Goal: Information Seeking & Learning: Learn about a topic

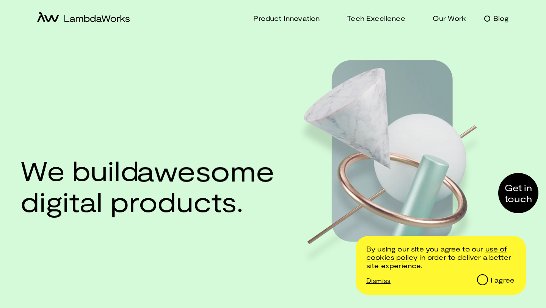
click at [497, 20] on p "Blog" at bounding box center [501, 18] width 16 height 11
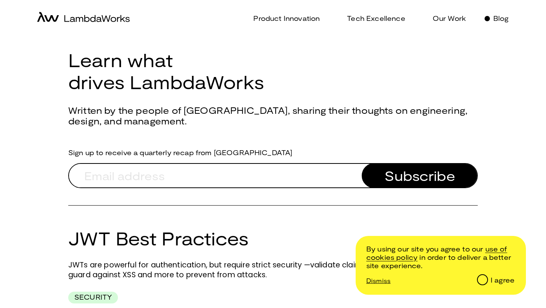
click at [493, 18] on p "Blog" at bounding box center [501, 18] width 16 height 11
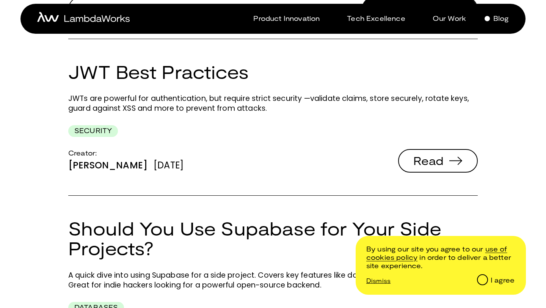
scroll to position [155, 0]
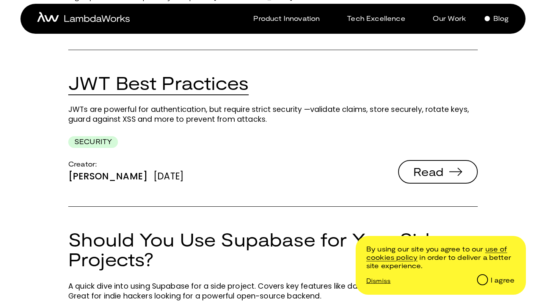
click at [206, 83] on link "JWT Best Practices" at bounding box center [158, 83] width 180 height 22
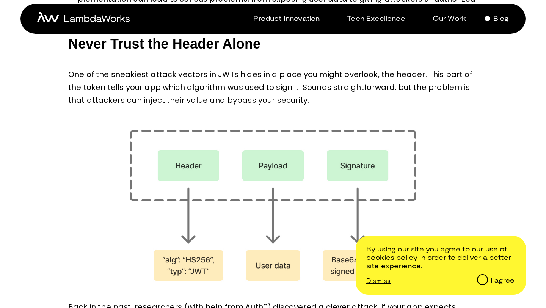
scroll to position [285, 0]
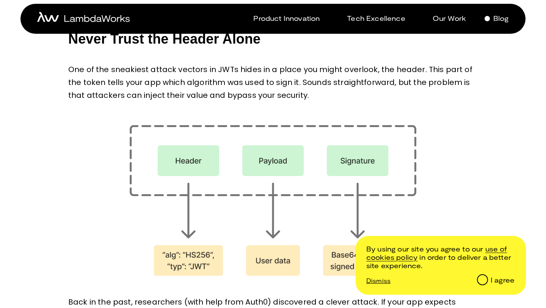
click at [158, 73] on span "One of the sneakiest attack vectors in JWTs hides in a place you might overlook…" at bounding box center [271, 82] width 406 height 36
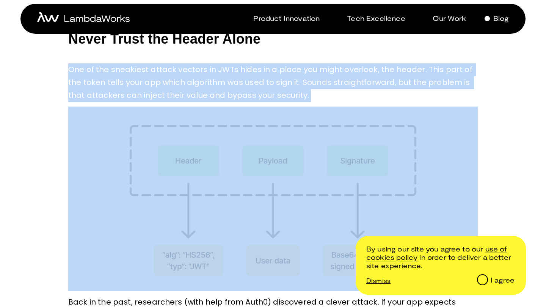
click at [158, 73] on span "One of the sneakiest attack vectors in JWTs hides in a place you might overlook…" at bounding box center [271, 82] width 406 height 36
click at [169, 81] on span "One of the sneakiest attack vectors in JWTs hides in a place you might overlook…" at bounding box center [271, 82] width 406 height 36
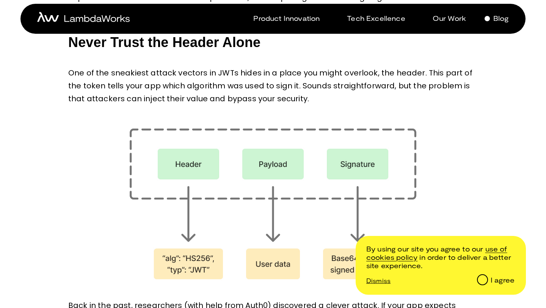
scroll to position [283, 0]
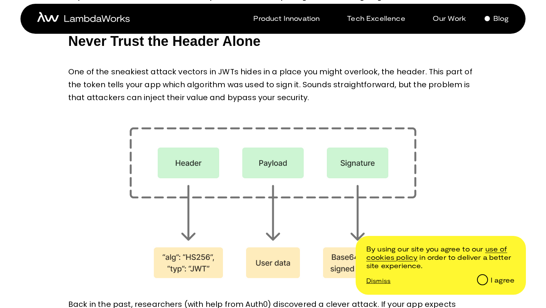
click at [169, 82] on span "One of the sneakiest attack vectors in JWTs hides in a place you might overlook…" at bounding box center [271, 84] width 406 height 36
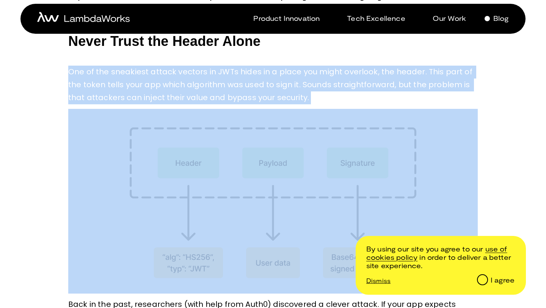
click at [169, 82] on span "One of the sneakiest attack vectors in JWTs hides in a place you might overlook…" at bounding box center [271, 84] width 406 height 36
click at [177, 92] on span "One of the sneakiest attack vectors in JWTs hides in a place you might overlook…" at bounding box center [271, 84] width 406 height 36
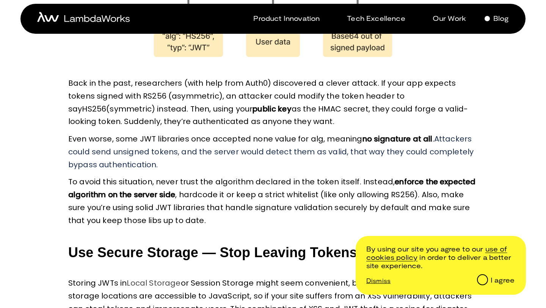
scroll to position [507, 0]
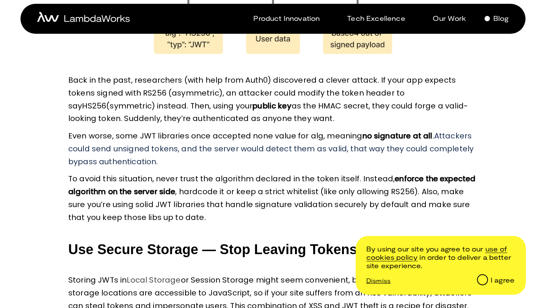
click at [176, 90] on span "Back in the past, researchers (with help from Auth0) discovered a clever attack…" at bounding box center [262, 93] width 389 height 36
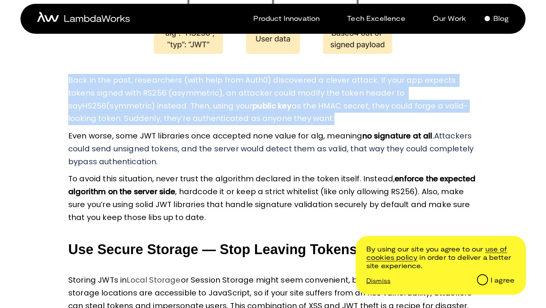
click at [176, 90] on span "Back in the past, researchers (with help from Auth0) discovered a clever attack…" at bounding box center [262, 93] width 389 height 36
click at [252, 105] on strong "public key" at bounding box center [271, 105] width 39 height 11
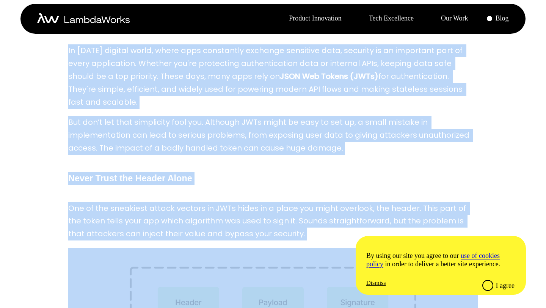
scroll to position [0, 0]
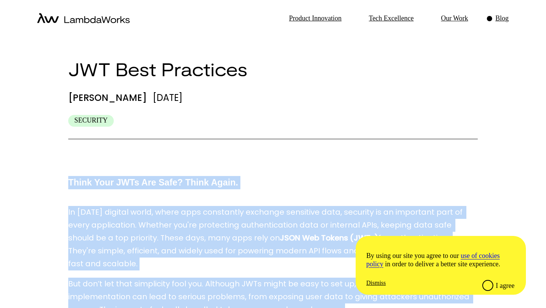
drag, startPoint x: 278, startPoint y: 190, endPoint x: 64, endPoint y: 165, distance: 215.3
copy p "Lorem Ipsu DOLo Sit Amet? Conse Adipi. El seddo’e tempori utlab, etdol magn ali…"
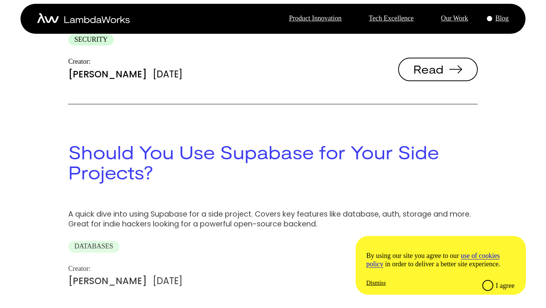
scroll to position [296, 0]
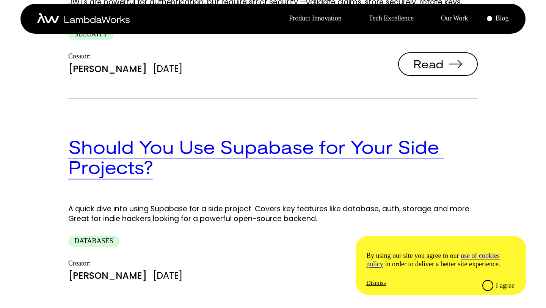
click at [173, 136] on link "Should You Use Supabase for Your Side Projects?" at bounding box center [256, 157] width 376 height 42
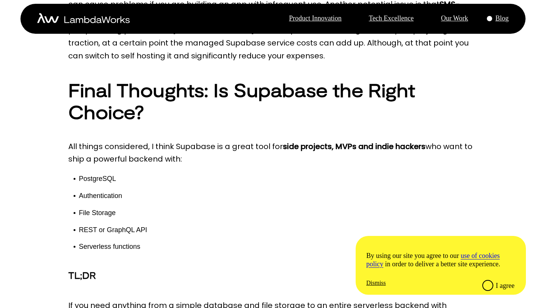
scroll to position [1814, 0]
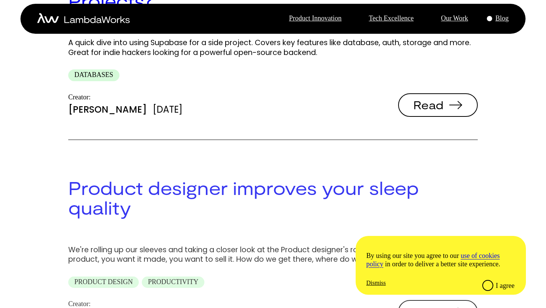
scroll to position [462, 0]
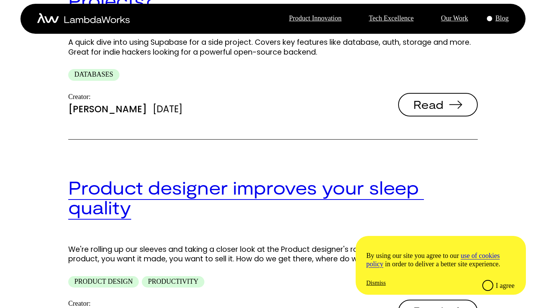
click at [209, 176] on link "Product designer improves your sleep quality" at bounding box center [246, 197] width 356 height 42
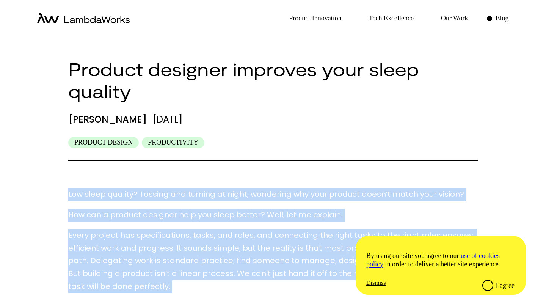
drag, startPoint x: 130, startPoint y: 216, endPoint x: 67, endPoint y: 168, distance: 79.0
copy p "Lor ipsum dolorsi? Ametcon adi elitsed do eiusm, temporinc utl etdo magnaal eni…"
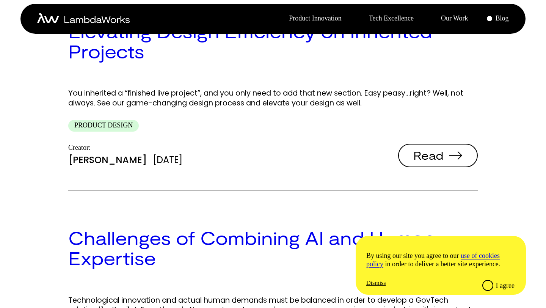
scroll to position [1016, 0]
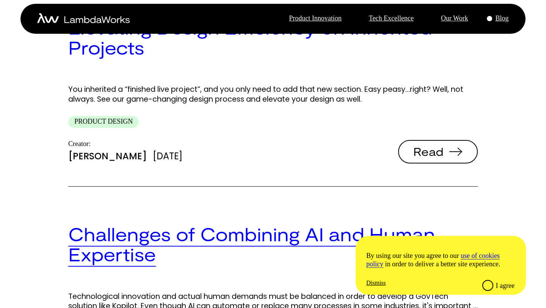
click at [143, 223] on link "Challenges of Combining AI and Human Expertise" at bounding box center [254, 244] width 372 height 42
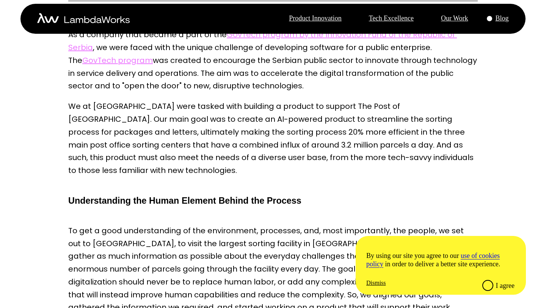
scroll to position [91, 0]
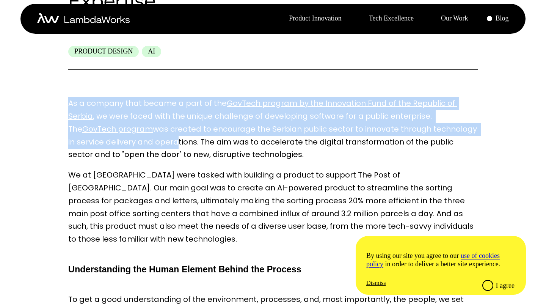
drag, startPoint x: 69, startPoint y: 79, endPoint x: 229, endPoint y: 138, distance: 170.2
click at [228, 136] on p "As a company that became a part of the GovTech program by the Innovation Fund o…" at bounding box center [272, 129] width 409 height 64
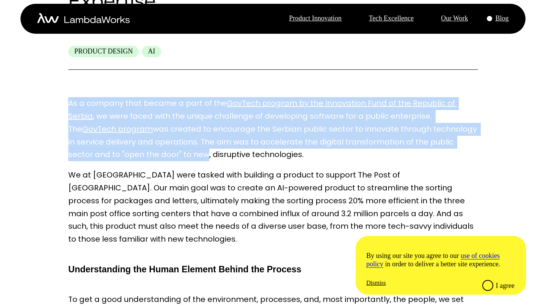
click at [198, 135] on span "was created to encourage the Serbian public sector to innovate through technolo…" at bounding box center [273, 142] width 411 height 36
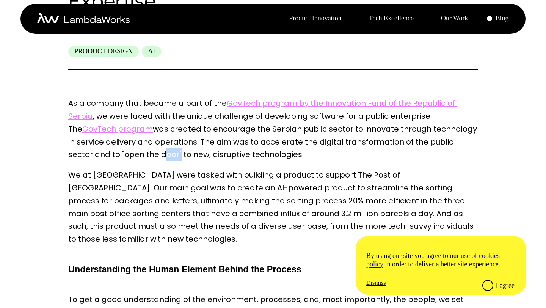
click at [198, 135] on span "was created to encourage the Serbian public sector to innovate through technolo…" at bounding box center [273, 142] width 411 height 36
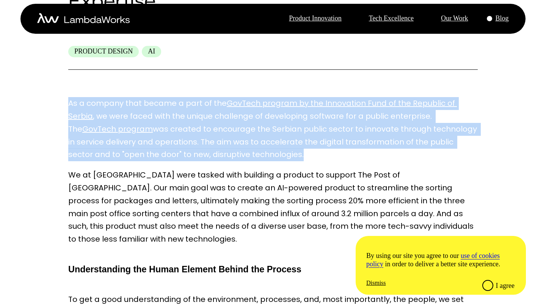
click at [198, 135] on span "was created to encourage the Serbian public sector to innovate through technolo…" at bounding box center [273, 142] width 411 height 36
click at [163, 135] on span "was created to encourage the Serbian public sector to innovate through technolo…" at bounding box center [273, 142] width 411 height 36
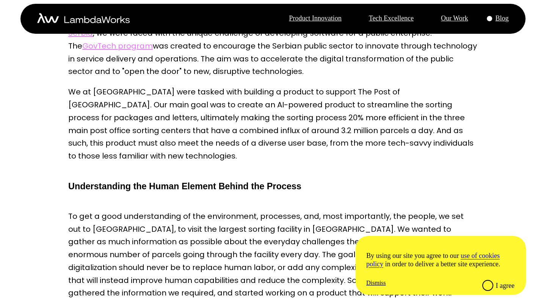
scroll to position [178, 0]
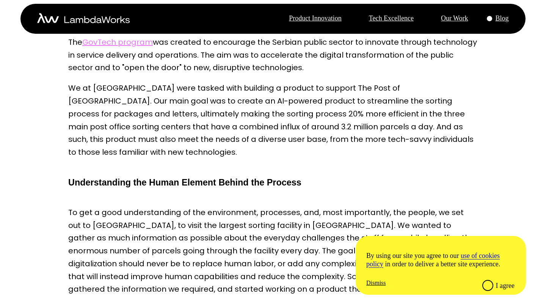
click at [159, 94] on p "We at [GEOGRAPHIC_DATA] were tasked with building a product to support The Post…" at bounding box center [272, 120] width 409 height 77
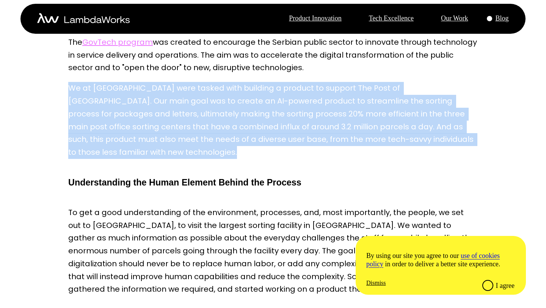
click at [159, 94] on p "We at [GEOGRAPHIC_DATA] were tasked with building a product to support The Post…" at bounding box center [272, 120] width 409 height 77
click at [127, 94] on p "We at [GEOGRAPHIC_DATA] were tasked with building a product to support The Post…" at bounding box center [272, 120] width 409 height 77
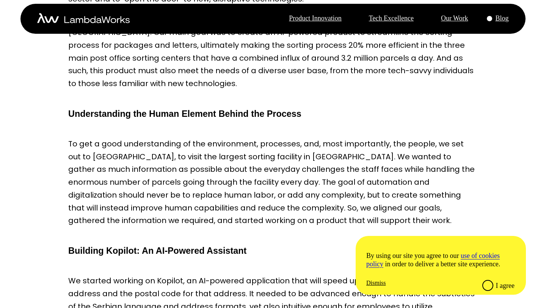
scroll to position [247, 0]
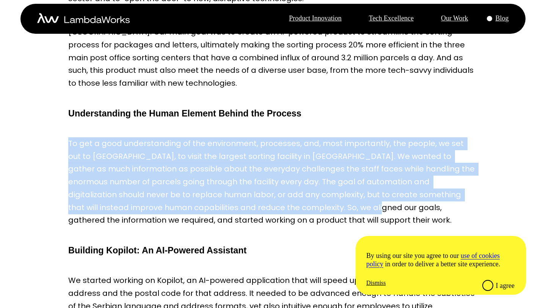
drag, startPoint x: 70, startPoint y: 107, endPoint x: 340, endPoint y: 174, distance: 277.6
click at [340, 174] on span "To get a good understanding of the environment, processes, and, most importantl…" at bounding box center [272, 182] width 408 height 88
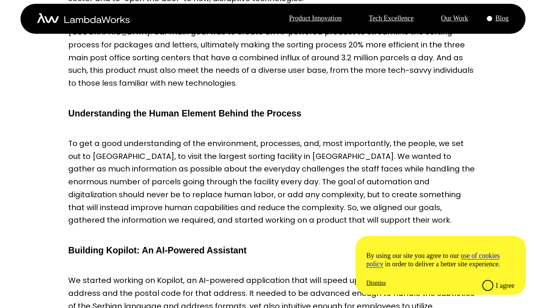
click at [342, 181] on p "To get a good understanding of the environment, processes, and, most importantl…" at bounding box center [272, 182] width 409 height 90
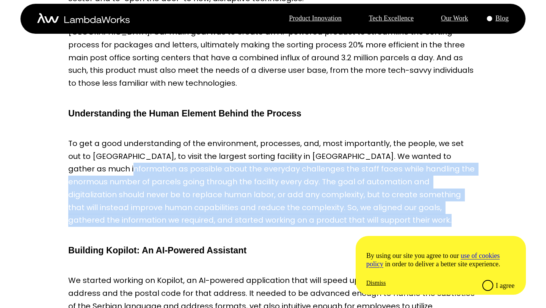
drag, startPoint x: 364, startPoint y: 193, endPoint x: 88, endPoint y: 125, distance: 284.9
click at [88, 137] on p "To get a good understanding of the environment, processes, and, most importantl…" at bounding box center [272, 182] width 409 height 90
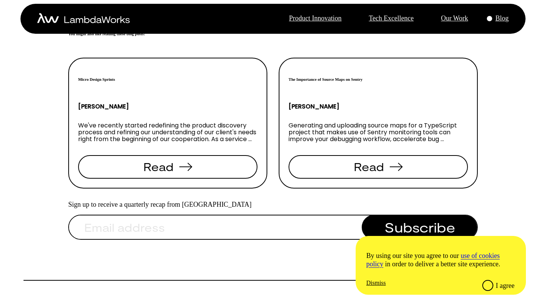
scroll to position [1559, 0]
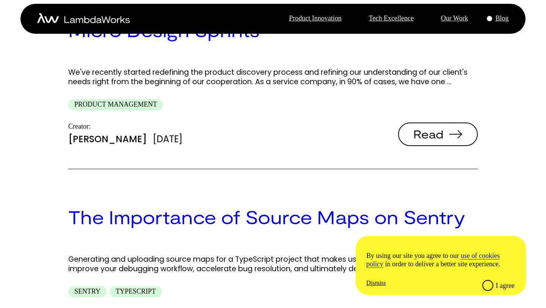
scroll to position [1638, 0]
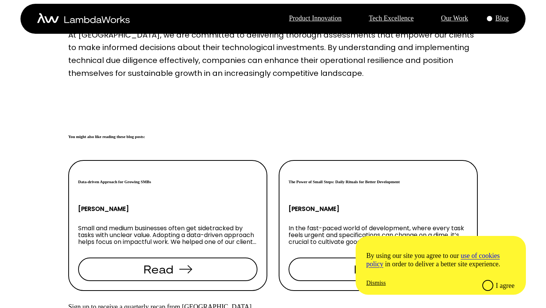
scroll to position [1368, 0]
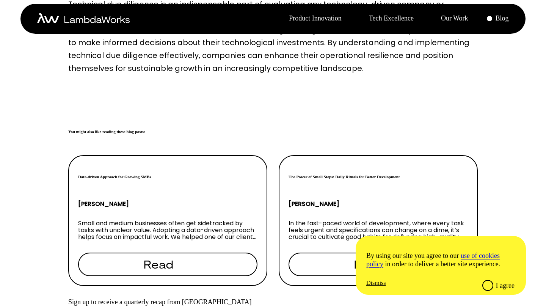
click at [190, 260] on icon "submit" at bounding box center [185, 264] width 13 height 8
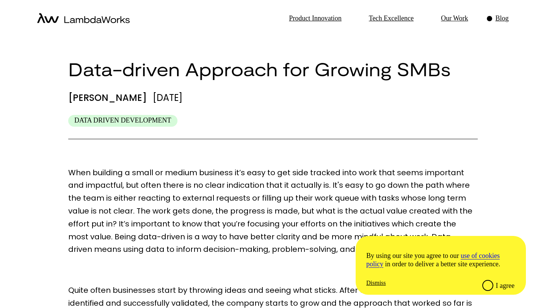
scroll to position [3, 0]
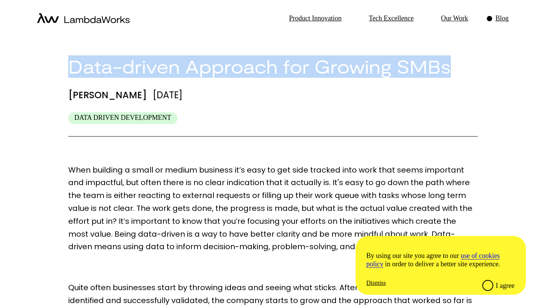
drag, startPoint x: 68, startPoint y: 56, endPoint x: 448, endPoint y: 58, distance: 379.8
click at [448, 58] on h1 "Data-driven Approach for Growing SMBs" at bounding box center [272, 67] width 409 height 22
copy h1 "Data-driven Approach for Growing SMBs"
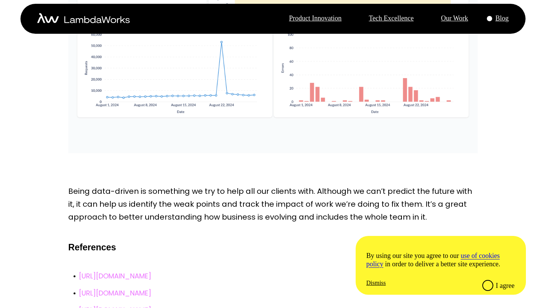
scroll to position [1256, 0]
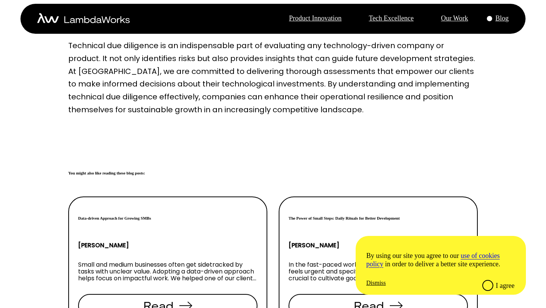
scroll to position [1325, 0]
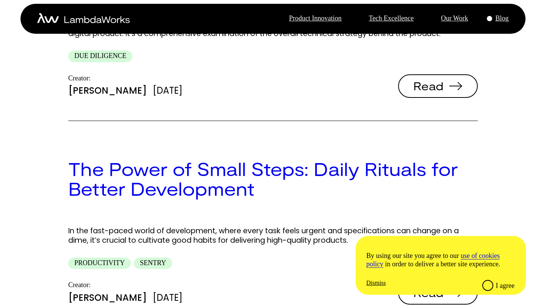
scroll to position [1987, 0]
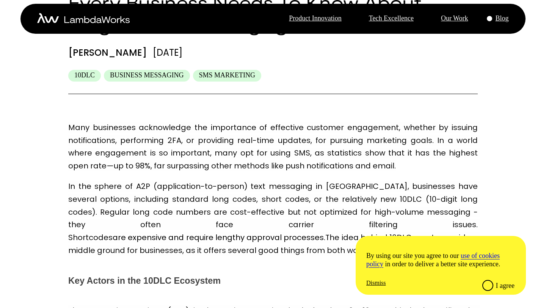
scroll to position [94, 0]
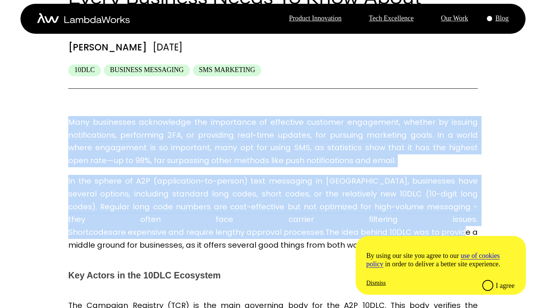
drag, startPoint x: 70, startPoint y: 99, endPoint x: 176, endPoint y: 211, distance: 153.7
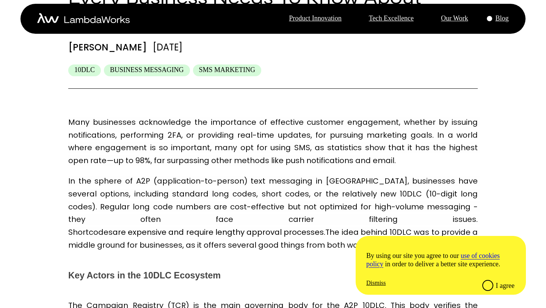
click at [157, 213] on p "In the sphere of A2P (application-to-person) text messaging in [GEOGRAPHIC_DATA…" at bounding box center [272, 213] width 409 height 77
drag, startPoint x: 129, startPoint y: 221, endPoint x: 63, endPoint y: 150, distance: 97.4
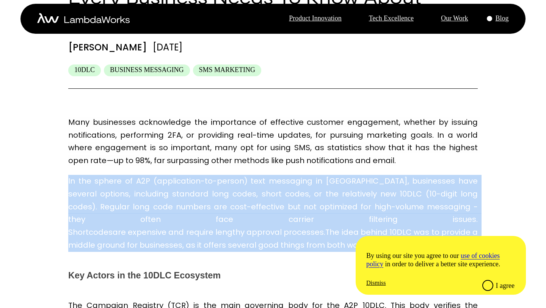
drag, startPoint x: 63, startPoint y: 150, endPoint x: 172, endPoint y: 226, distance: 133.2
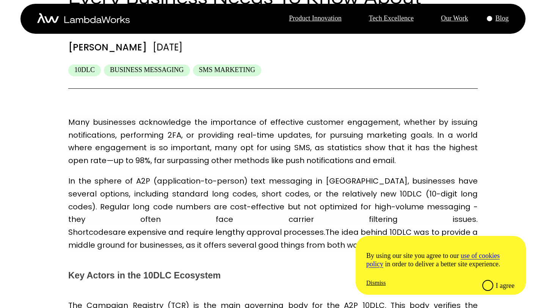
drag, startPoint x: 103, startPoint y: 220, endPoint x: 62, endPoint y: 153, distance: 78.3
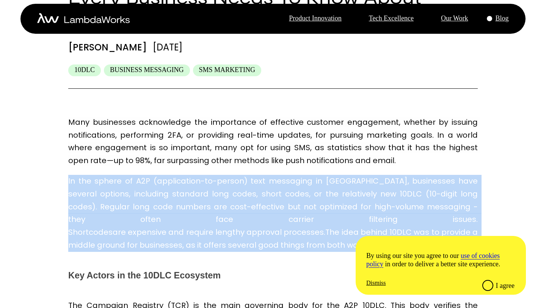
drag, startPoint x: 62, startPoint y: 153, endPoint x: 128, endPoint y: 214, distance: 89.6
click at [128, 214] on p "In the sphere of A2P (application-to-person) text messaging in [GEOGRAPHIC_DATA…" at bounding box center [272, 213] width 409 height 77
drag, startPoint x: 128, startPoint y: 214, endPoint x: 70, endPoint y: 153, distance: 83.9
click at [70, 175] on p "In the sphere of A2P (application-to-person) text messaging in [GEOGRAPHIC_DATA…" at bounding box center [272, 213] width 409 height 77
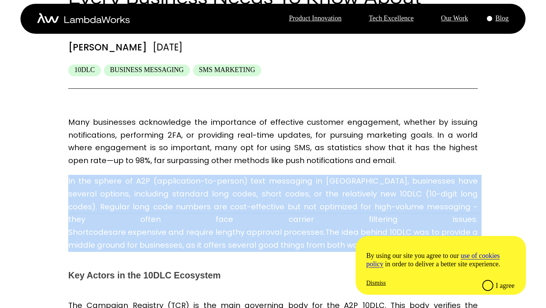
click at [70, 176] on span "In the sphere of A2P (application-to-person) text messaging in [GEOGRAPHIC_DATA…" at bounding box center [273, 207] width 411 height 62
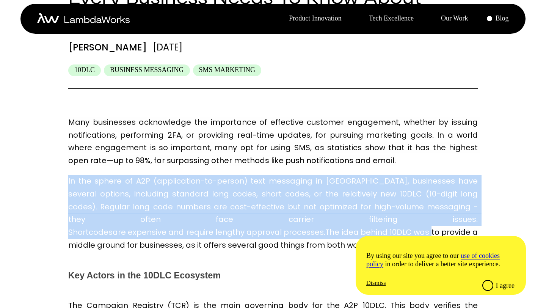
drag, startPoint x: 70, startPoint y: 153, endPoint x: 134, endPoint y: 211, distance: 85.9
click at [134, 211] on p "In the sphere of A2P (application-to-person) text messaging in [GEOGRAPHIC_DATA…" at bounding box center [272, 213] width 409 height 77
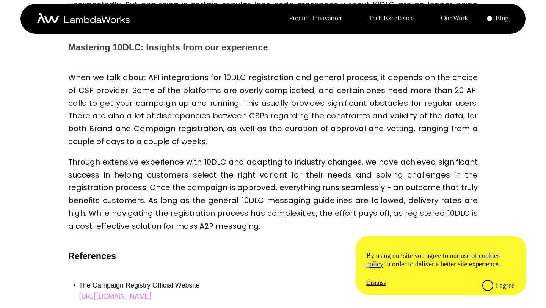
scroll to position [961, 0]
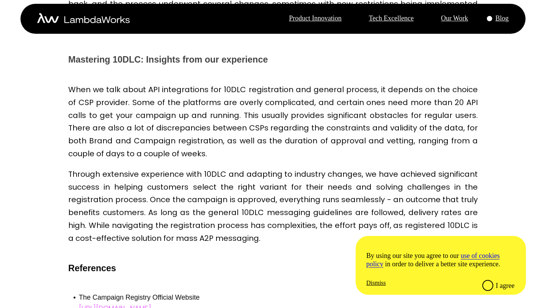
click at [79, 169] on span "Through extensive experience with 10DLC and adapting to industry changes, we ha…" at bounding box center [273, 206] width 411 height 75
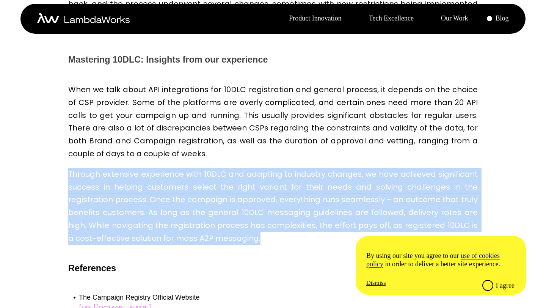
click at [79, 169] on span "Through extensive experience with 10DLC and adapting to industry changes, we ha…" at bounding box center [273, 206] width 411 height 75
click at [137, 169] on span "Through extensive experience with 10DLC and adapting to industry changes, we ha…" at bounding box center [273, 206] width 411 height 75
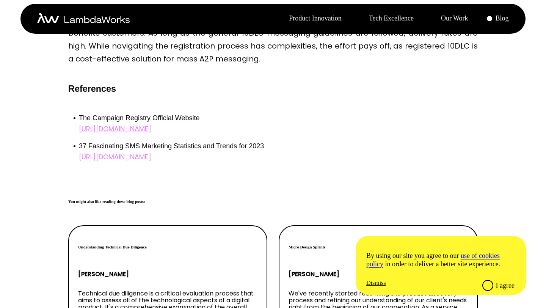
scroll to position [1180, 0]
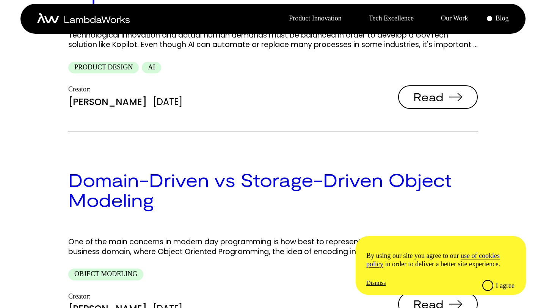
scroll to position [1279, 0]
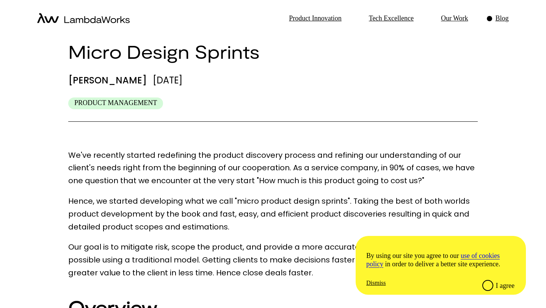
scroll to position [25, 0]
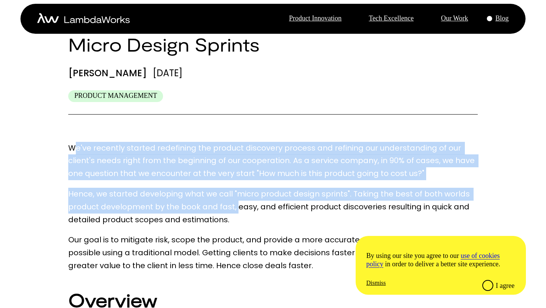
drag, startPoint x: 74, startPoint y: 126, endPoint x: 247, endPoint y: 184, distance: 182.8
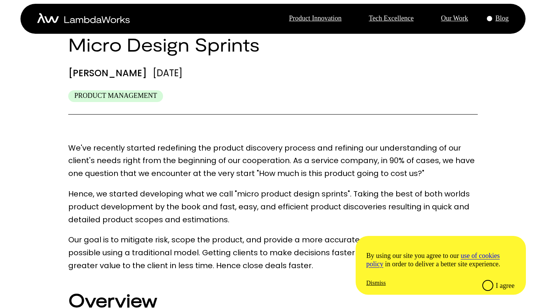
click at [248, 191] on p "Hence, we started developing what we call "micro product design sprints". Takin…" at bounding box center [272, 207] width 409 height 38
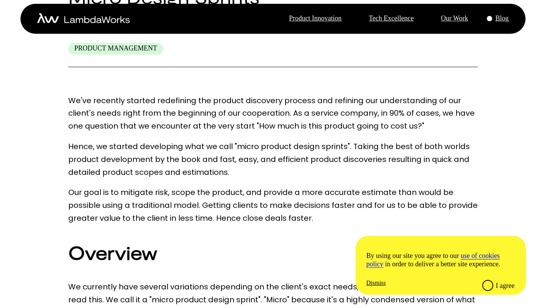
scroll to position [103, 0]
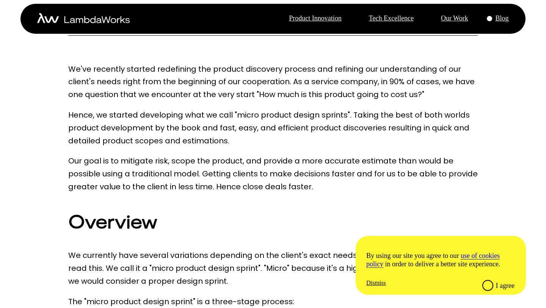
click at [158, 155] on p "Our goal is to mitigate risk, scope the product, and provide a more accurate es…" at bounding box center [272, 174] width 409 height 38
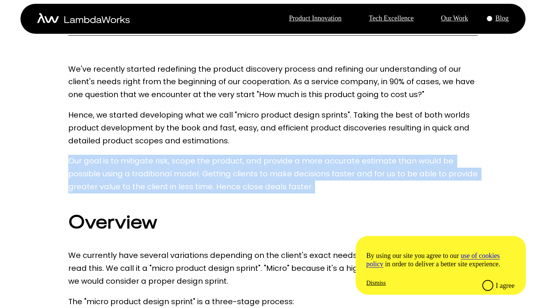
click at [158, 155] on p "Our goal is to mitigate risk, scope the product, and provide a more accurate es…" at bounding box center [272, 174] width 409 height 38
click at [161, 155] on p "Our goal is to mitigate risk, scope the product, and provide a more accurate es…" at bounding box center [272, 174] width 409 height 38
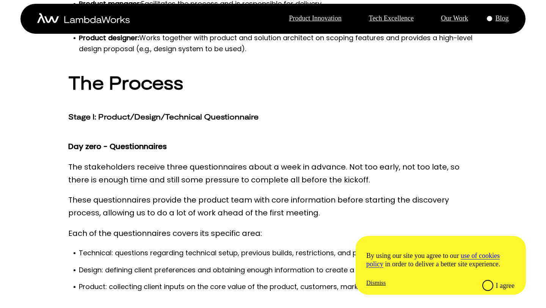
scroll to position [726, 0]
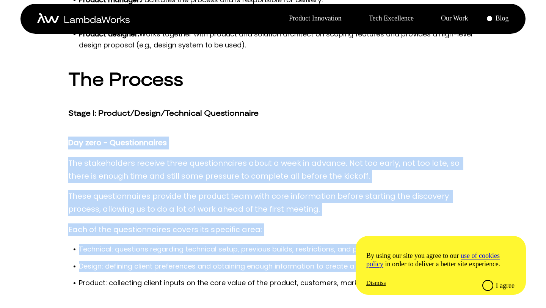
drag, startPoint x: 67, startPoint y: 113, endPoint x: 159, endPoint y: 243, distance: 159.7
click at [130, 223] on p "Each of the questionnaires covers its specific area:" at bounding box center [272, 229] width 409 height 13
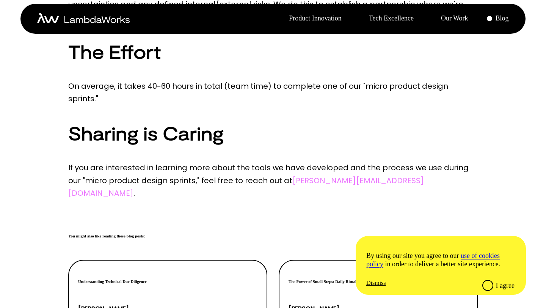
scroll to position [1354, 0]
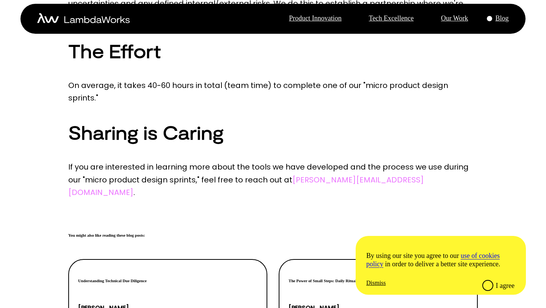
click at [135, 161] on p "If you are interested in learning more about the tools we have developed and th…" at bounding box center [272, 180] width 409 height 38
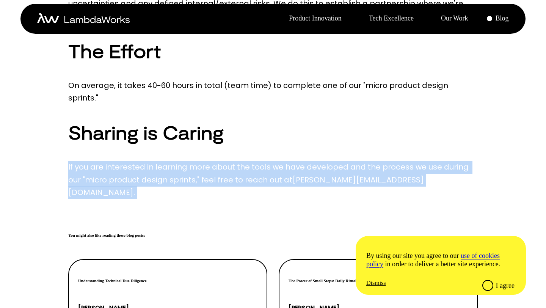
click at [135, 161] on p "If you are interested in learning more about the tools we have developed and th…" at bounding box center [272, 180] width 409 height 38
click at [120, 161] on p "If you are interested in learning more about the tools we have developed and th…" at bounding box center [272, 180] width 409 height 38
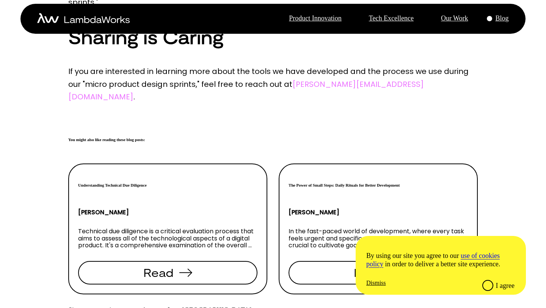
scroll to position [1511, 0]
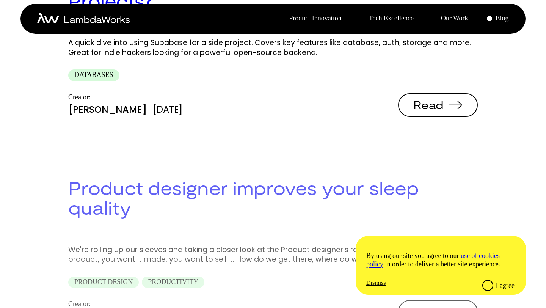
scroll to position [468, 0]
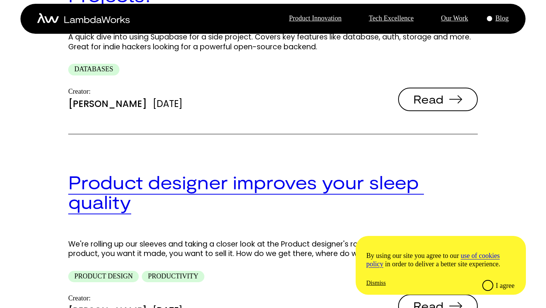
click at [191, 171] on link "Product designer improves your sleep quality" at bounding box center [246, 192] width 356 height 42
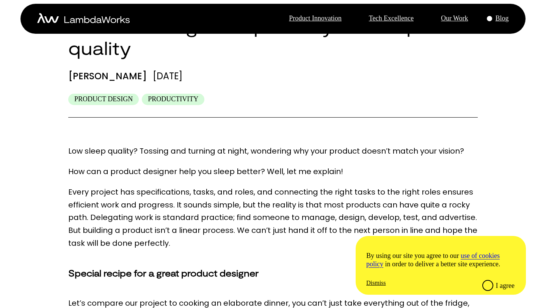
scroll to position [44, 0]
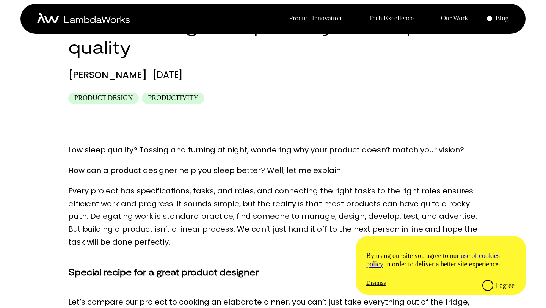
click at [193, 144] on p "Low sleep quality? Tossing and turning at night, wondering why your product doe…" at bounding box center [272, 150] width 409 height 13
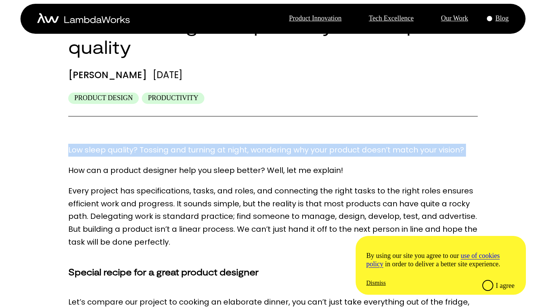
click at [193, 144] on p "Low sleep quality? Tossing and turning at night, wondering why your product doe…" at bounding box center [272, 150] width 409 height 13
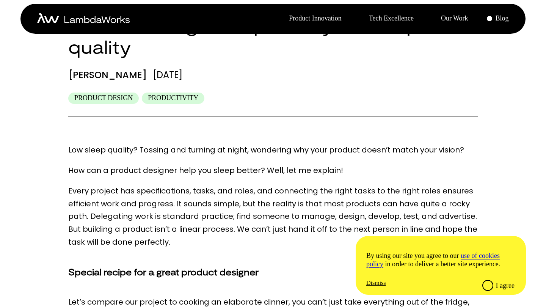
click at [191, 164] on p "How can a product designer help you sleep better? Well, let me explain!" at bounding box center [272, 170] width 409 height 13
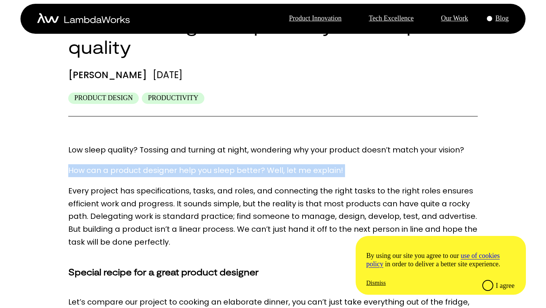
click at [191, 164] on p "How can a product designer help you sleep better? Well, let me explain!" at bounding box center [272, 170] width 409 height 13
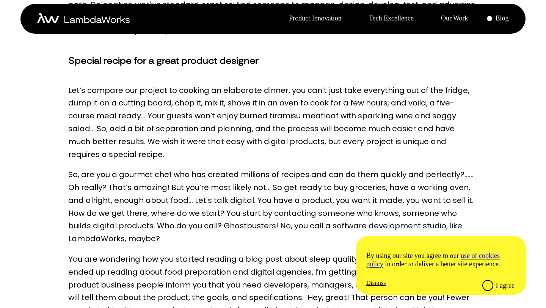
scroll to position [258, 0]
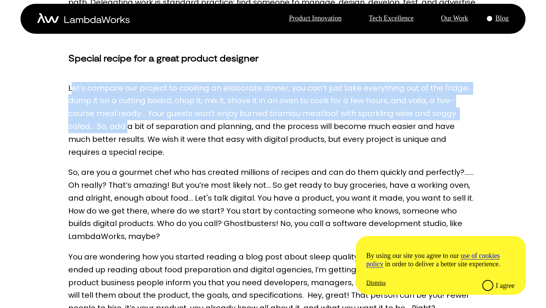
drag, startPoint x: 71, startPoint y: 60, endPoint x: 147, endPoint y: 114, distance: 93.6
click at [146, 113] on p "Let’s compare our project to cooking an elaborate dinner, you can’t just take e…" at bounding box center [272, 120] width 409 height 77
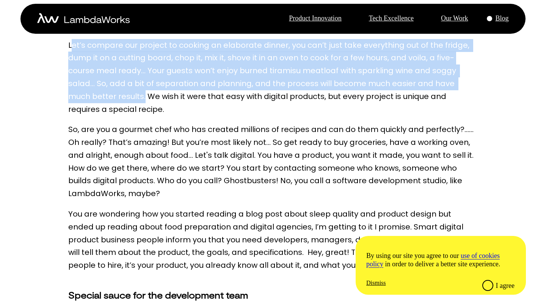
scroll to position [303, 0]
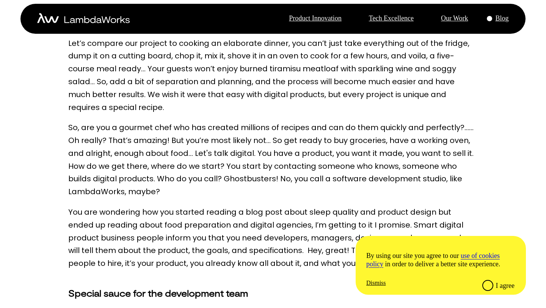
click at [147, 121] on p "So, are you a gourmet chef who has created millions of recipes and can do them …" at bounding box center [272, 159] width 409 height 77
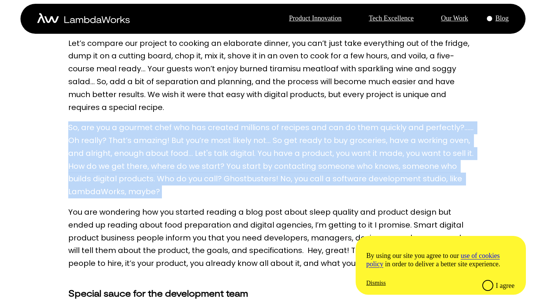
click at [147, 121] on p "So, are you a gourmet chef who has created millions of recipes and can do them …" at bounding box center [272, 159] width 409 height 77
click at [150, 141] on p "So, are you a gourmet chef who has created millions of recipes and can do them …" at bounding box center [272, 159] width 409 height 77
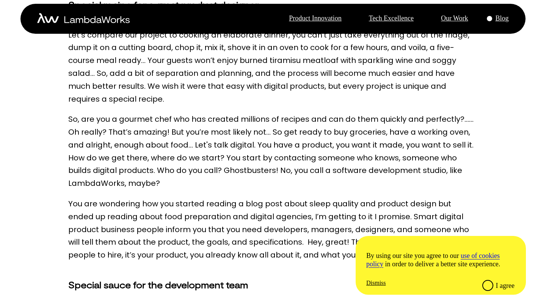
scroll to position [311, 0]
click at [129, 198] on p "You are wondering how you started reading a blog post about sleep quality and p…" at bounding box center [272, 230] width 409 height 64
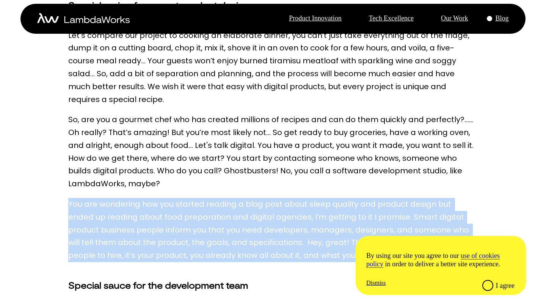
click at [129, 198] on p "You are wondering how you started reading a blog post about sleep quality and p…" at bounding box center [272, 230] width 409 height 64
click at [146, 198] on p "You are wondering how you started reading a blog post about sleep quality and p…" at bounding box center [272, 230] width 409 height 64
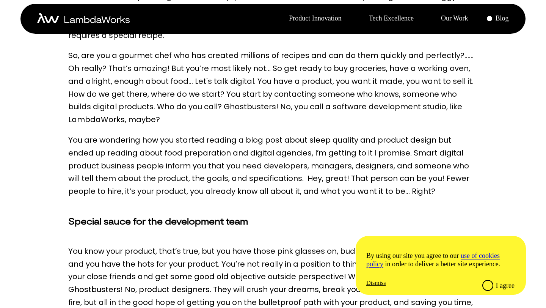
scroll to position [378, 0]
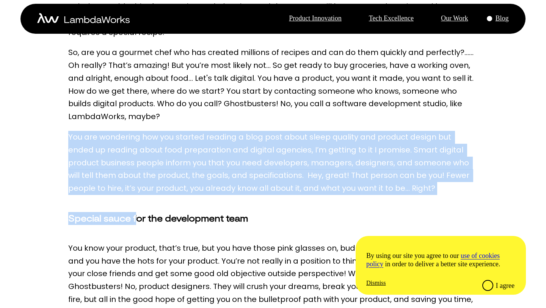
drag, startPoint x: 69, startPoint y: 102, endPoint x: 177, endPoint y: 182, distance: 134.7
click at [177, 182] on p "Low sleep quality? Tossing and turning at night, wondering why your product doe…" at bounding box center [272, 286] width 409 height 968
click at [152, 152] on p "You are wondering how you started reading a blog post about sleep quality and p…" at bounding box center [272, 163] width 409 height 64
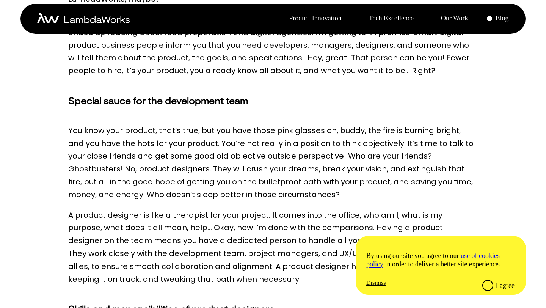
scroll to position [498, 0]
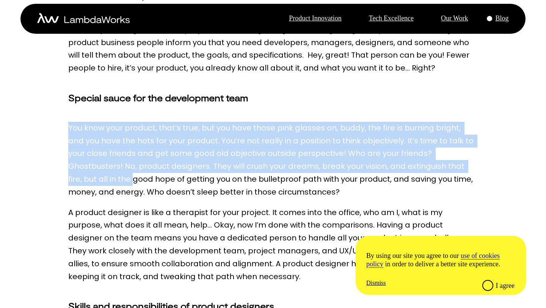
drag, startPoint x: 68, startPoint y: 97, endPoint x: 171, endPoint y: 204, distance: 148.0
click at [171, 204] on p "Low sleep quality? Tossing and turning at night, wondering why your product doe…" at bounding box center [272, 166] width 409 height 968
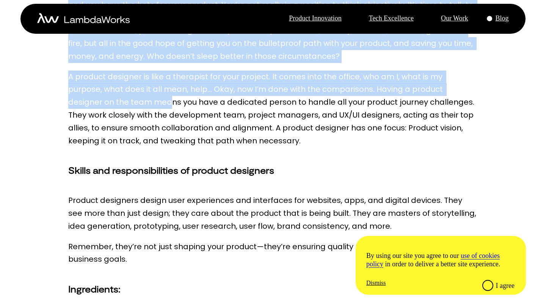
scroll to position [644, 0]
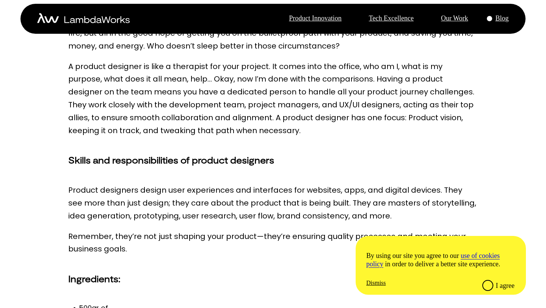
click at [136, 184] on p "Product designers design user experiences and interfaces for websites, apps, an…" at bounding box center [272, 203] width 409 height 38
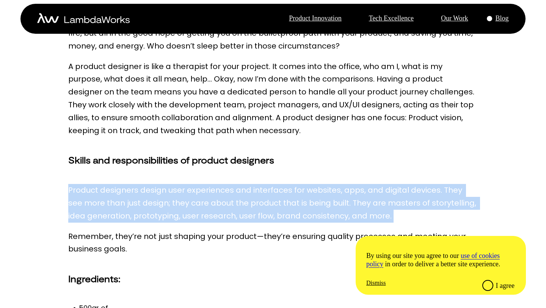
click at [136, 184] on p "Product designers design user experiences and interfaces for websites, apps, an…" at bounding box center [272, 203] width 409 height 38
click at [158, 184] on p "Product designers design user experiences and interfaces for websites, apps, an…" at bounding box center [272, 203] width 409 height 38
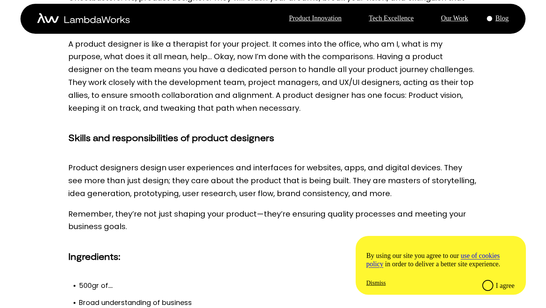
scroll to position [667, 0]
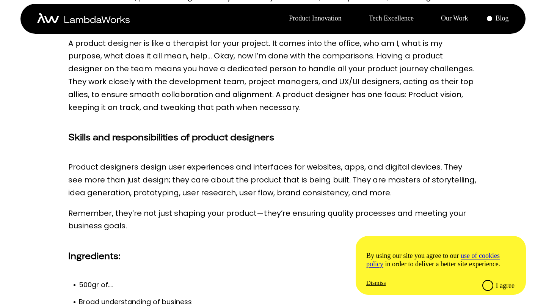
click at [158, 207] on p "Remember, they’re not just shaping your product—they’re ensuring quality proces…" at bounding box center [272, 220] width 409 height 26
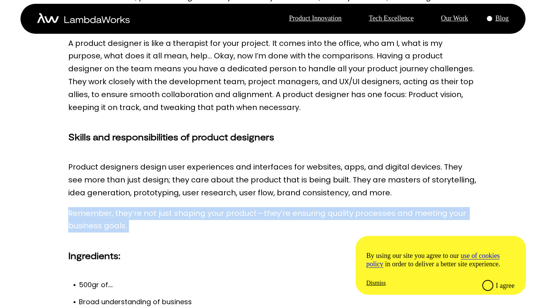
click at [158, 207] on p "Remember, they’re not just shaping your product—they’re ensuring quality proces…" at bounding box center [272, 220] width 409 height 26
click at [141, 207] on p "Remember, they’re not just shaping your product—they’re ensuring quality proces…" at bounding box center [272, 220] width 409 height 26
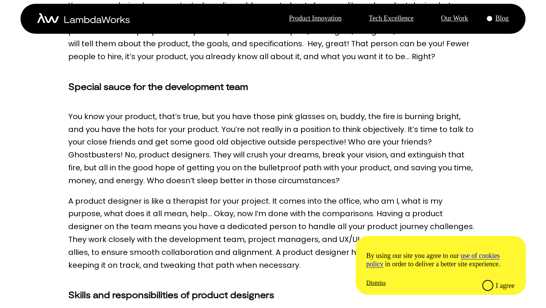
scroll to position [503, 0]
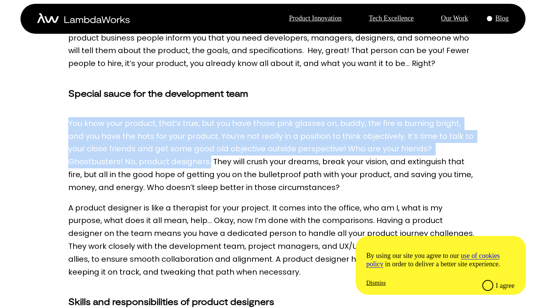
drag, startPoint x: 69, startPoint y: 91, endPoint x: 209, endPoint y: 124, distance: 143.5
click at [209, 124] on p "You know your product, that’s true, but you have those pink glasses on, buddy, …" at bounding box center [272, 155] width 409 height 77
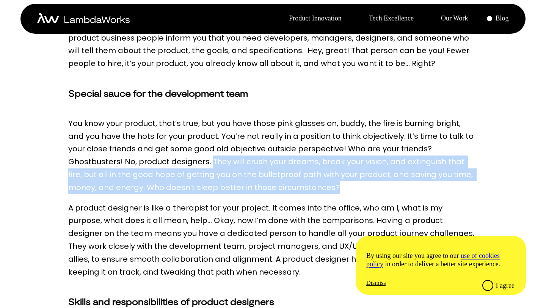
drag, startPoint x: 213, startPoint y: 127, endPoint x: 337, endPoint y: 156, distance: 127.6
click at [337, 156] on p "You know your product, that’s true, but you have those pink glasses on, buddy, …" at bounding box center [272, 155] width 409 height 77
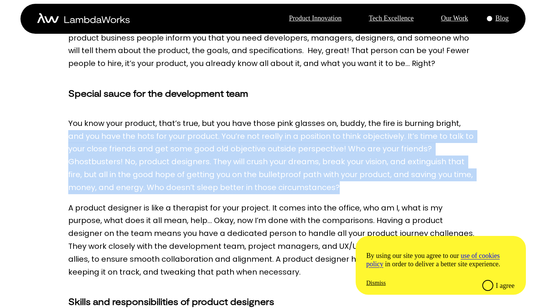
drag, startPoint x: 341, startPoint y: 157, endPoint x: 70, endPoint y: 97, distance: 277.0
click at [70, 117] on p "You know your product, that’s true, but you have those pink glasses on, buddy, …" at bounding box center [272, 155] width 409 height 77
click at [71, 144] on p "You know your product, that’s true, but you have those pink glasses on, buddy, …" at bounding box center [272, 155] width 409 height 77
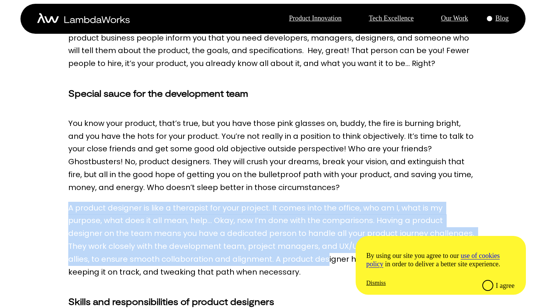
drag, startPoint x: 71, startPoint y: 172, endPoint x: 328, endPoint y: 223, distance: 262.8
click at [328, 223] on p "A product designer is like a therapist for your project. It comes into the offi…" at bounding box center [272, 240] width 409 height 77
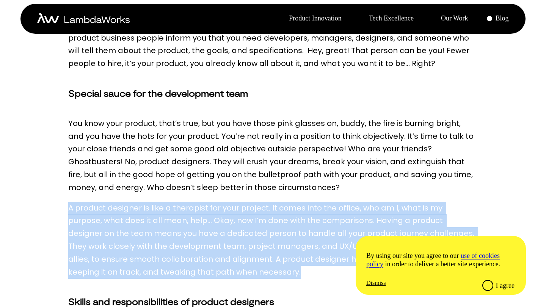
drag, startPoint x: 328, startPoint y: 231, endPoint x: 59, endPoint y: 172, distance: 275.8
drag, startPoint x: 59, startPoint y: 172, endPoint x: 330, endPoint y: 236, distance: 278.3
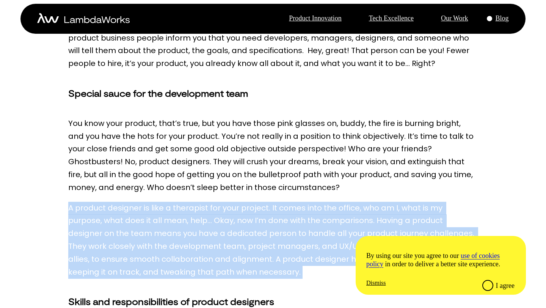
click at [330, 236] on p "A product designer is like a therapist for your project. It comes into the offi…" at bounding box center [272, 240] width 409 height 77
drag, startPoint x: 330, startPoint y: 236, endPoint x: 54, endPoint y: 177, distance: 282.2
drag, startPoint x: 54, startPoint y: 177, endPoint x: 317, endPoint y: 234, distance: 268.9
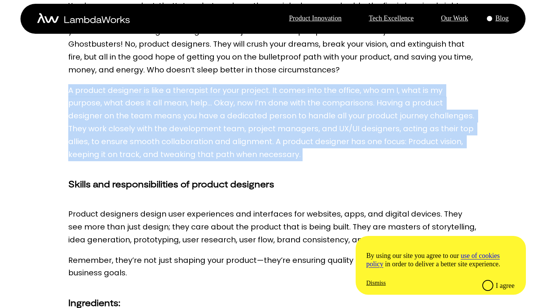
scroll to position [621, 0]
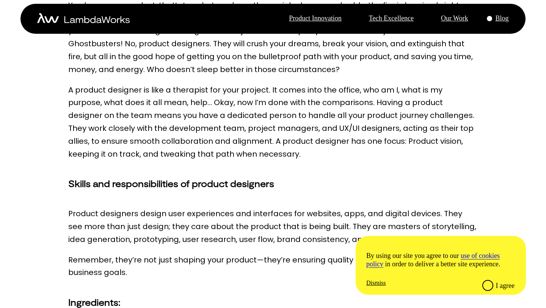
click at [142, 170] on p "Low sleep quality? Tossing and turning at night, wondering why your product doe…" at bounding box center [272, 44] width 409 height 968
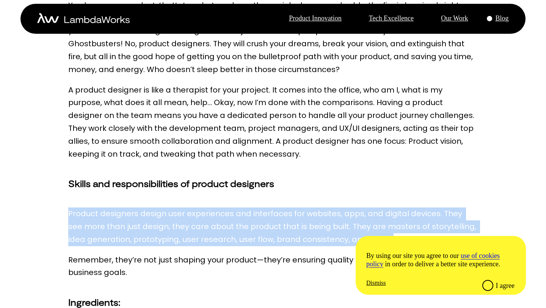
click at [142, 170] on p "Low sleep quality? Tossing and turning at night, wondering why your product doe…" at bounding box center [272, 44] width 409 height 968
click at [147, 207] on p "Product designers design user experiences and interfaces for websites, apps, an…" at bounding box center [272, 226] width 409 height 38
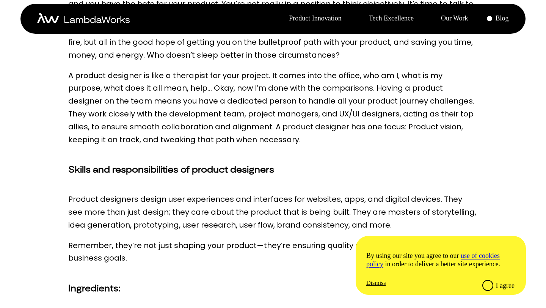
scroll to position [640, 0]
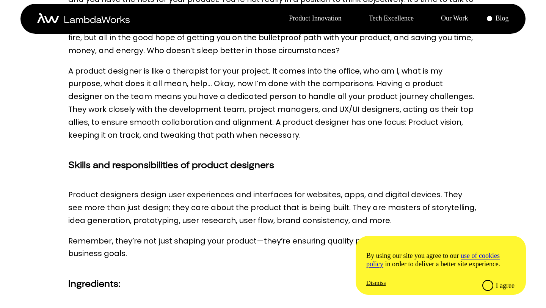
click at [119, 188] on p "Product designers design user experiences and interfaces for websites, apps, an…" at bounding box center [272, 207] width 409 height 38
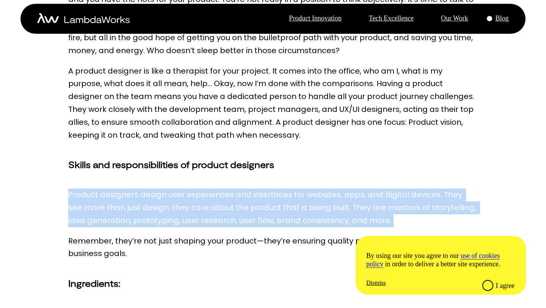
click at [119, 188] on p "Product designers design user experiences and interfaces for websites, apps, an…" at bounding box center [272, 207] width 409 height 38
click at [136, 188] on p "Product designers design user experiences and interfaces for websites, apps, an…" at bounding box center [272, 207] width 409 height 38
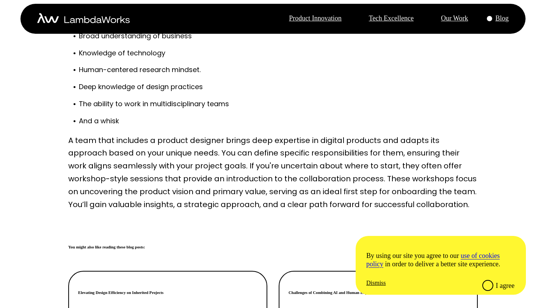
scroll to position [946, 0]
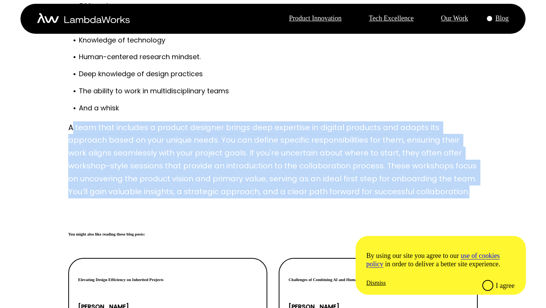
drag, startPoint x: 71, startPoint y: 94, endPoint x: 166, endPoint y: 172, distance: 122.8
click at [166, 172] on p "A team that includes a product designer brings deep expertise in digital produc…" at bounding box center [272, 159] width 409 height 77
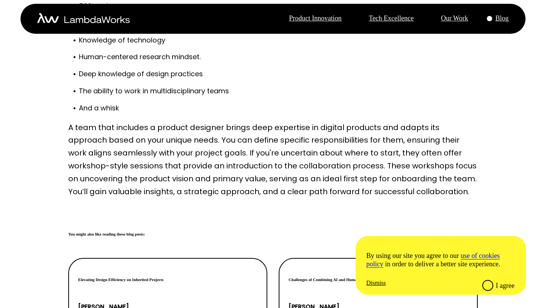
click at [166, 172] on p "A team that includes a product designer brings deep expertise in digital produc…" at bounding box center [272, 159] width 409 height 77
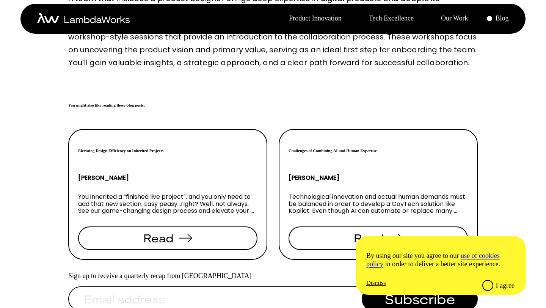
scroll to position [1100, 0]
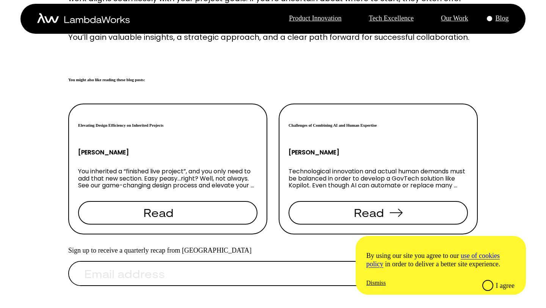
click at [162, 202] on span "Read" at bounding box center [167, 212] width 173 height 21
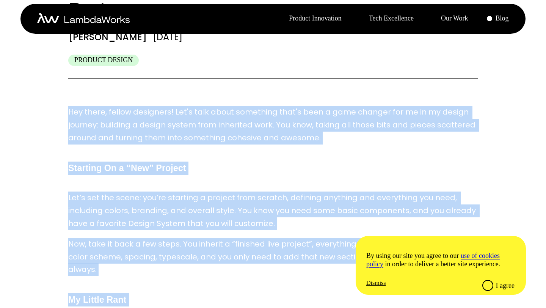
scroll to position [83, 0]
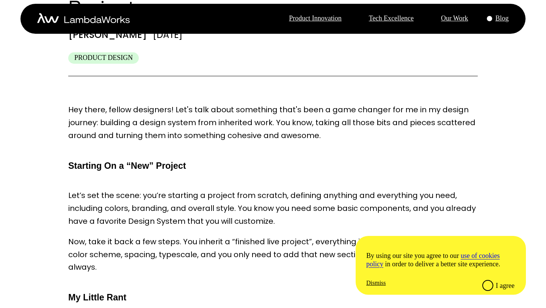
scroll to position [85, 0]
click at [164, 104] on span "Hey there, fellow designers! Let's talk about something that's been a game chan…" at bounding box center [272, 122] width 409 height 36
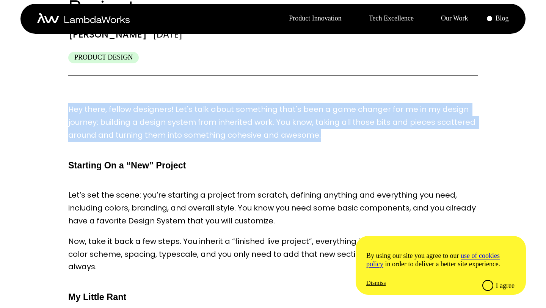
click at [164, 104] on span "Hey there, fellow designers! Let's talk about something that's been a game chan…" at bounding box center [272, 122] width 409 height 36
click at [180, 104] on span "Hey there, fellow designers! Let's talk about something that's been a game chan…" at bounding box center [272, 122] width 409 height 36
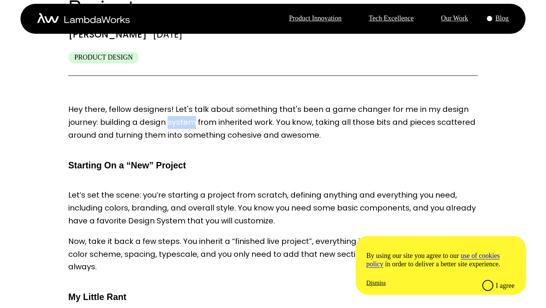
click at [180, 104] on span "Hey there, fellow designers! Let's talk about something that's been a game chan…" at bounding box center [272, 122] width 409 height 36
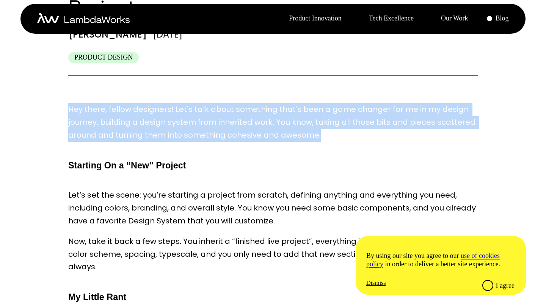
click at [180, 104] on span "Hey there, fellow designers! Let's talk about something that's been a game chan…" at bounding box center [272, 122] width 409 height 36
click at [191, 105] on span "Hey there, fellow designers! Let's talk about something that's been a game chan…" at bounding box center [272, 122] width 409 height 36
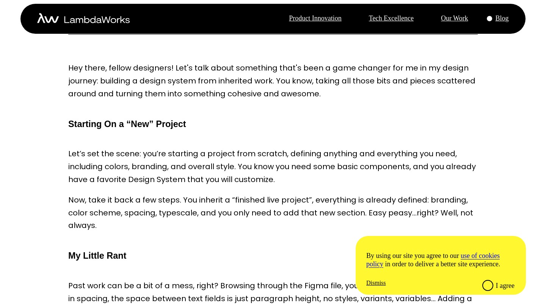
scroll to position [132, 0]
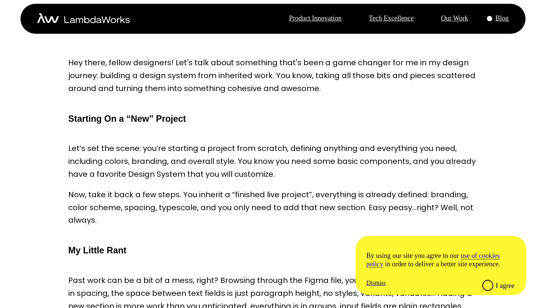
click at [164, 143] on span "Let’s set the scene: you’re starting a project from scratch, defining anything …" at bounding box center [272, 161] width 409 height 36
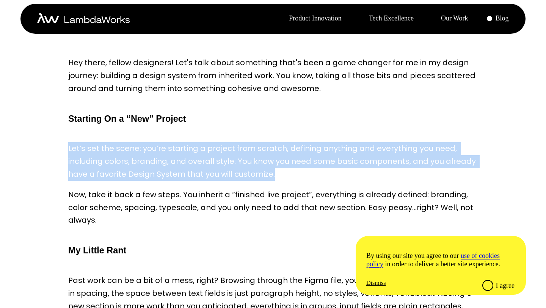
click at [164, 143] on span "Let’s set the scene: you’re starting a project from scratch, defining anything …" at bounding box center [272, 161] width 409 height 36
click at [175, 146] on p "Let’s set the scene: you’re starting a project from scratch, defining anything …" at bounding box center [272, 161] width 409 height 38
